Goal: Information Seeking & Learning: Learn about a topic

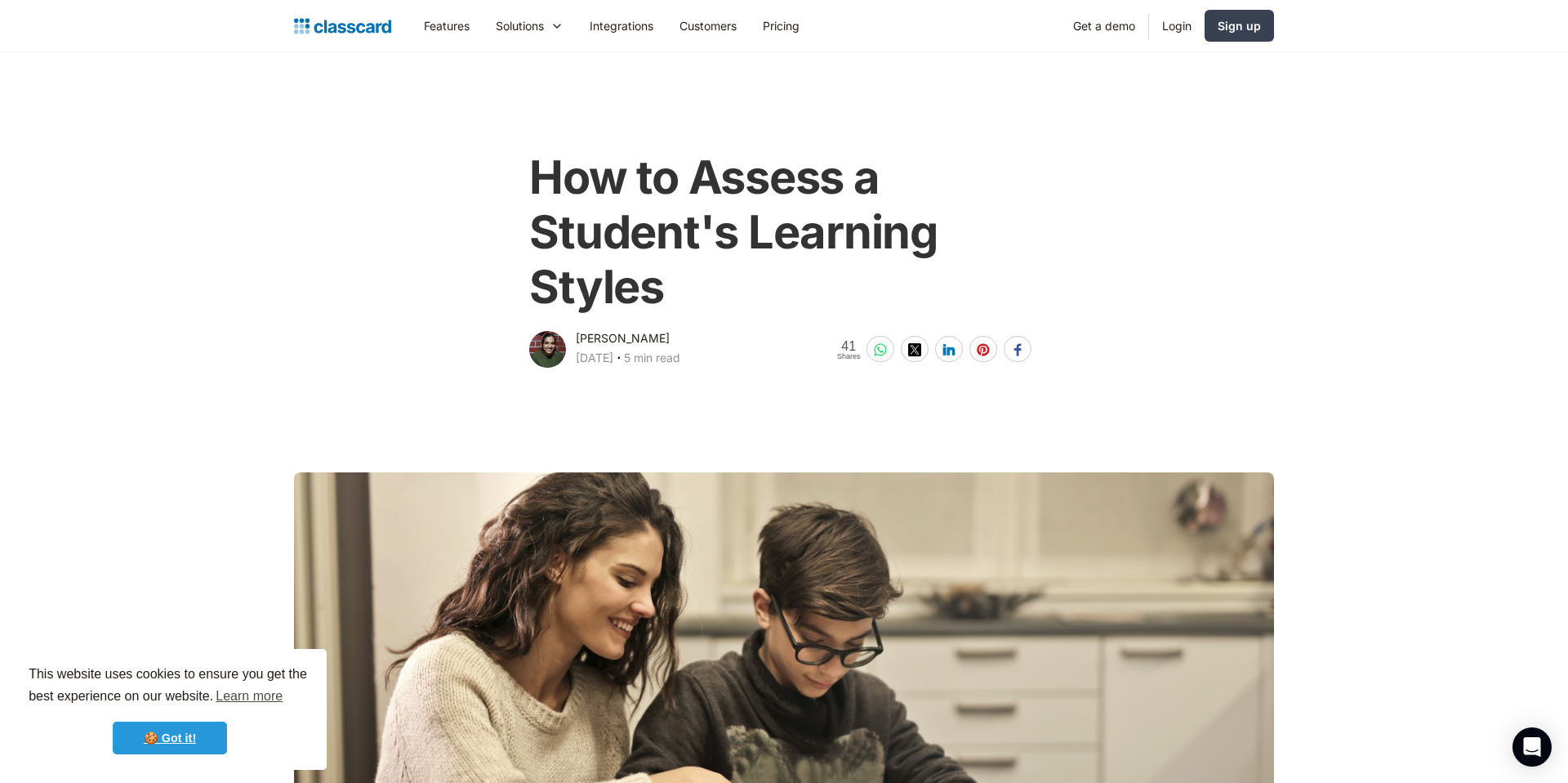
click at [178, 731] on link "🍪 Got it!" at bounding box center [169, 738] width 115 height 33
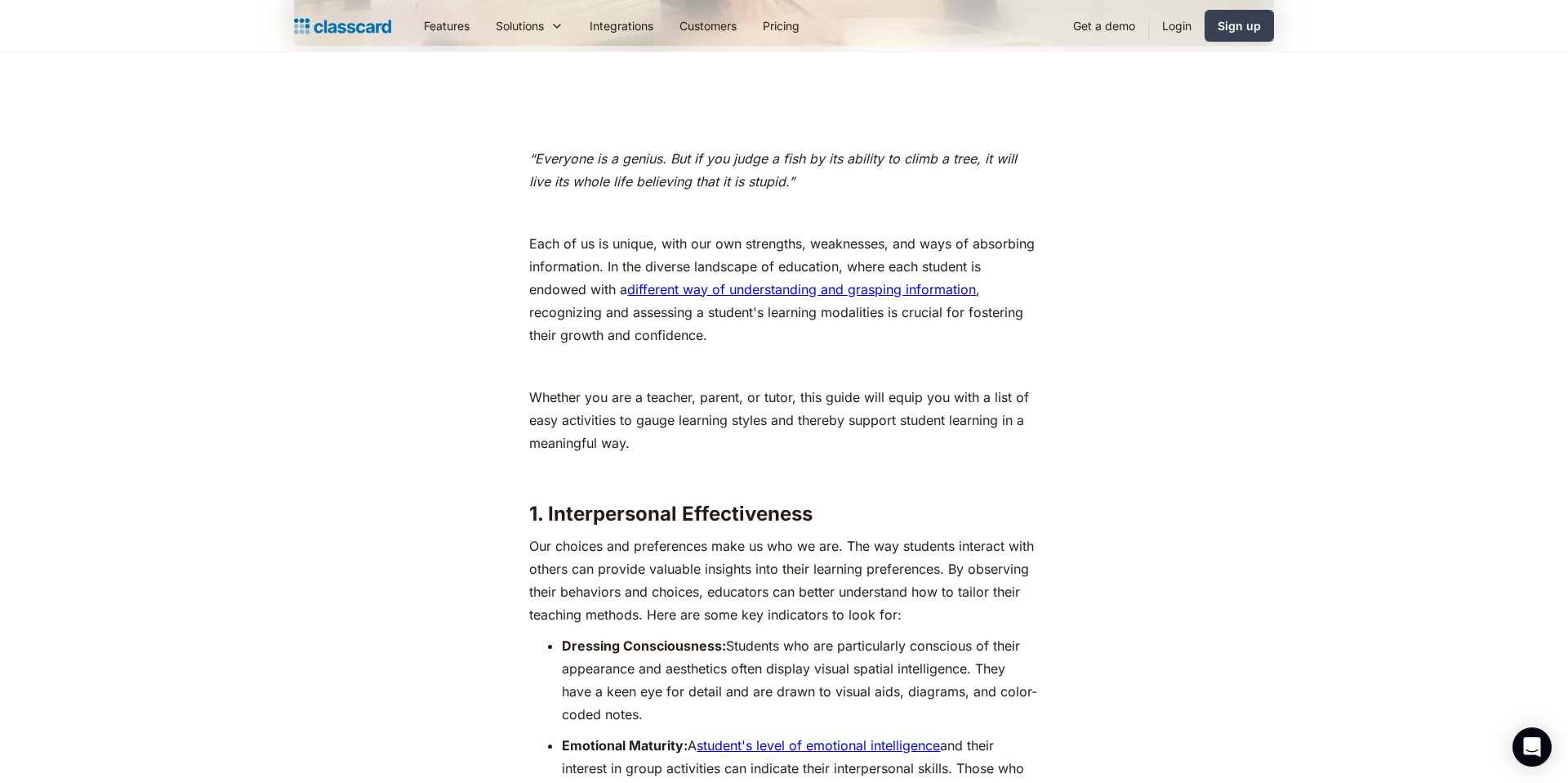
scroll to position [816, 0]
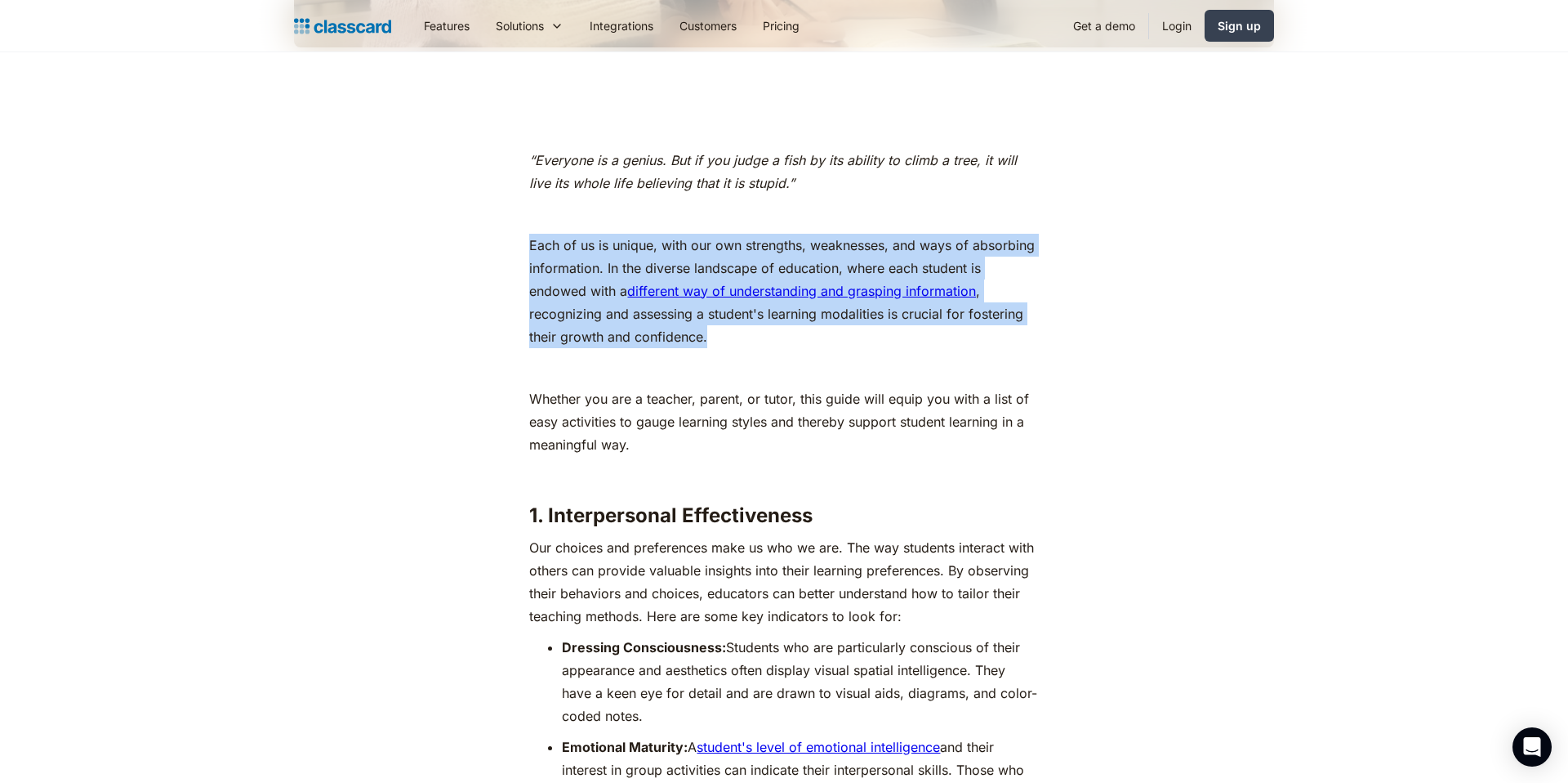
drag, startPoint x: 527, startPoint y: 241, endPoint x: 741, endPoint y: 341, distance: 236.2
copy p "Each of us is unique, with our own strengths, weaknesses, and ways of absorbing…"
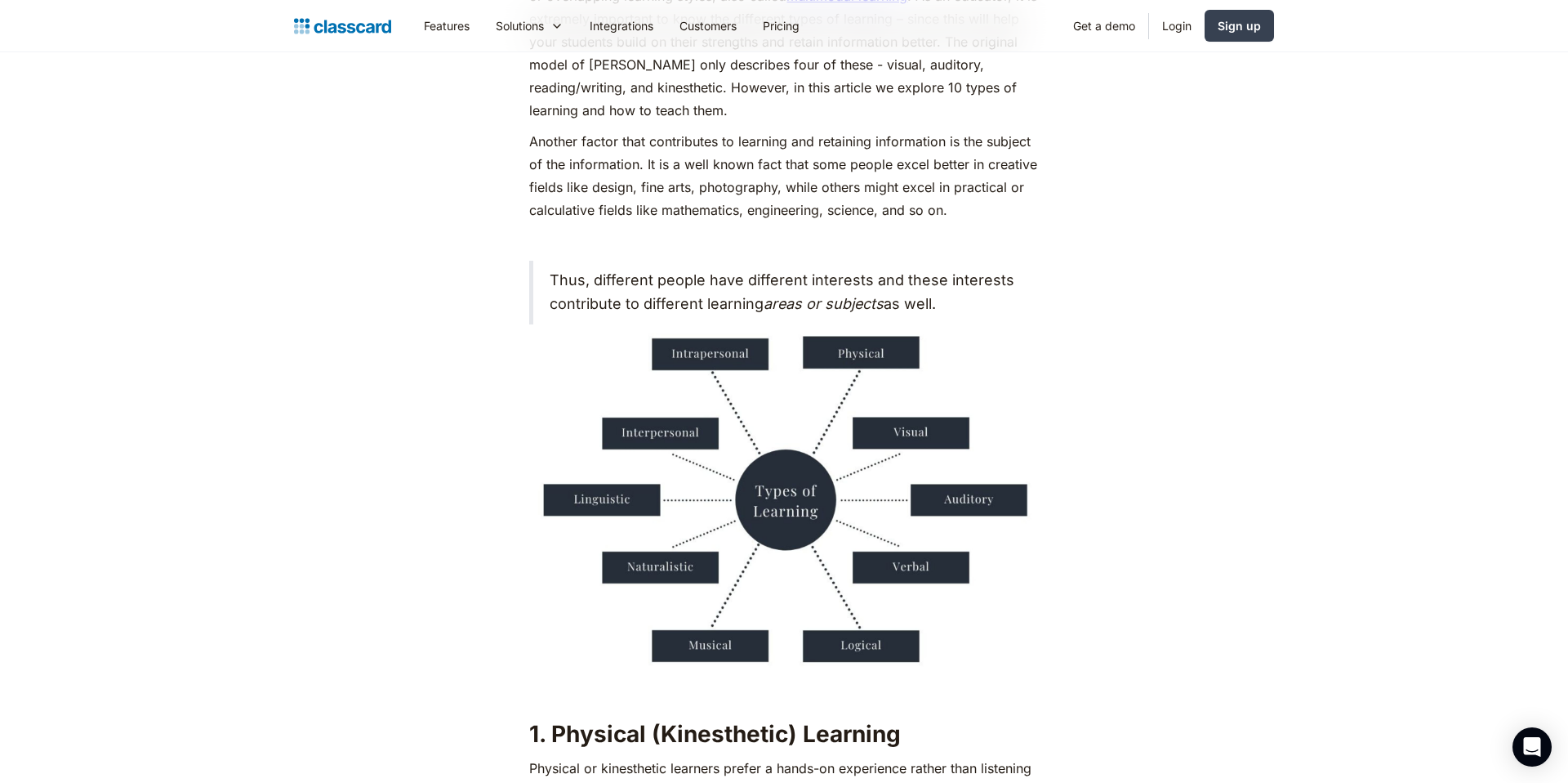
scroll to position [1326, 0]
